Goal: Find specific page/section: Find specific page/section

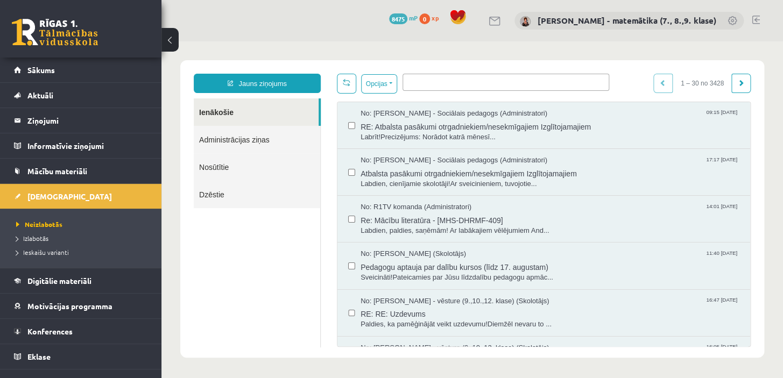
click at [40, 123] on legend "Ziņojumi 0" at bounding box center [87, 120] width 121 height 25
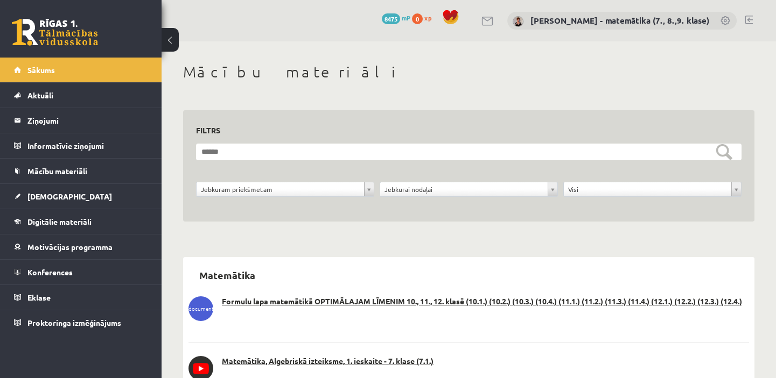
click at [53, 123] on legend "Ziņojumi 0" at bounding box center [87, 120] width 121 height 25
